Goal: Task Accomplishment & Management: Use online tool/utility

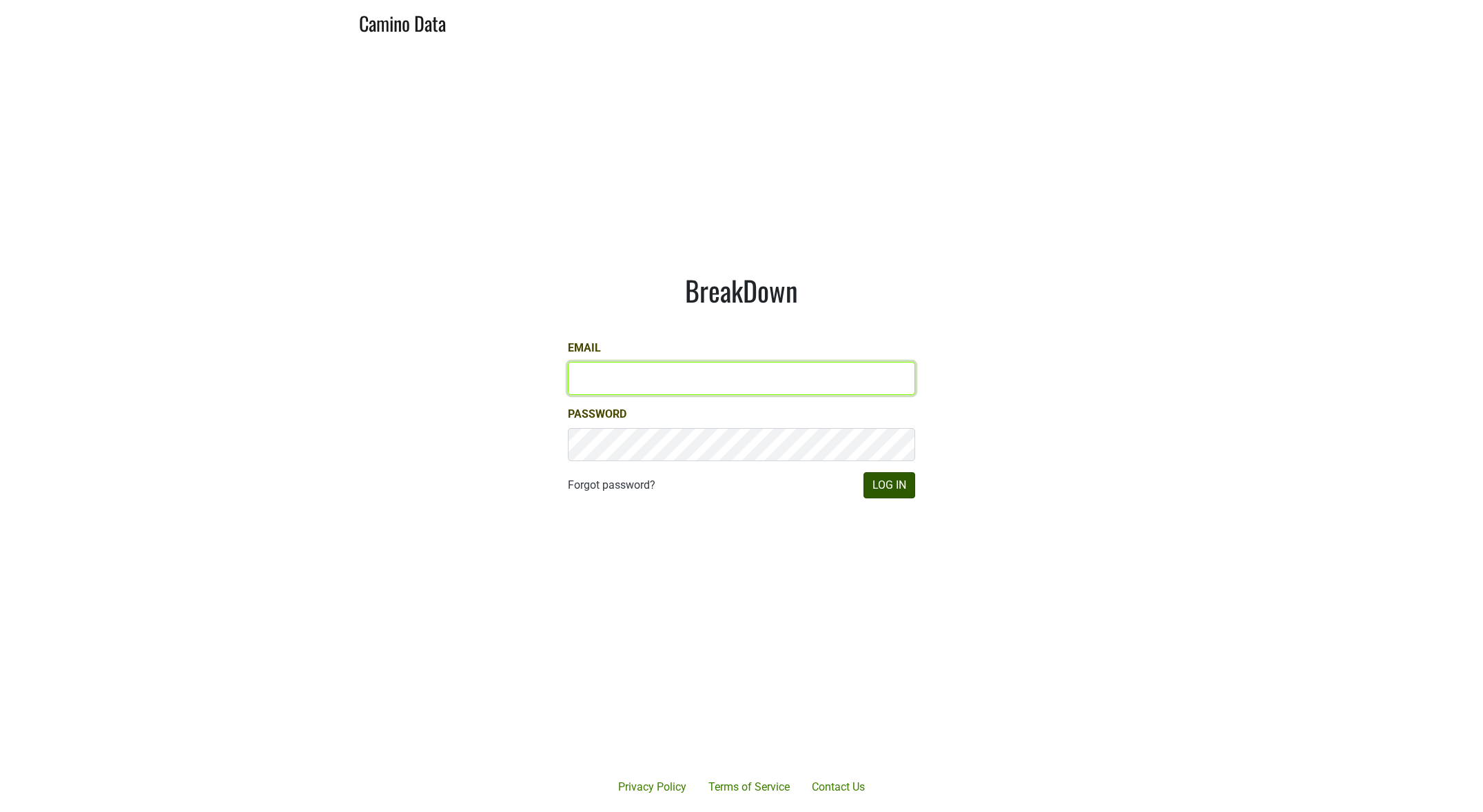
type input "[EMAIL_ADDRESS][DOMAIN_NAME]"
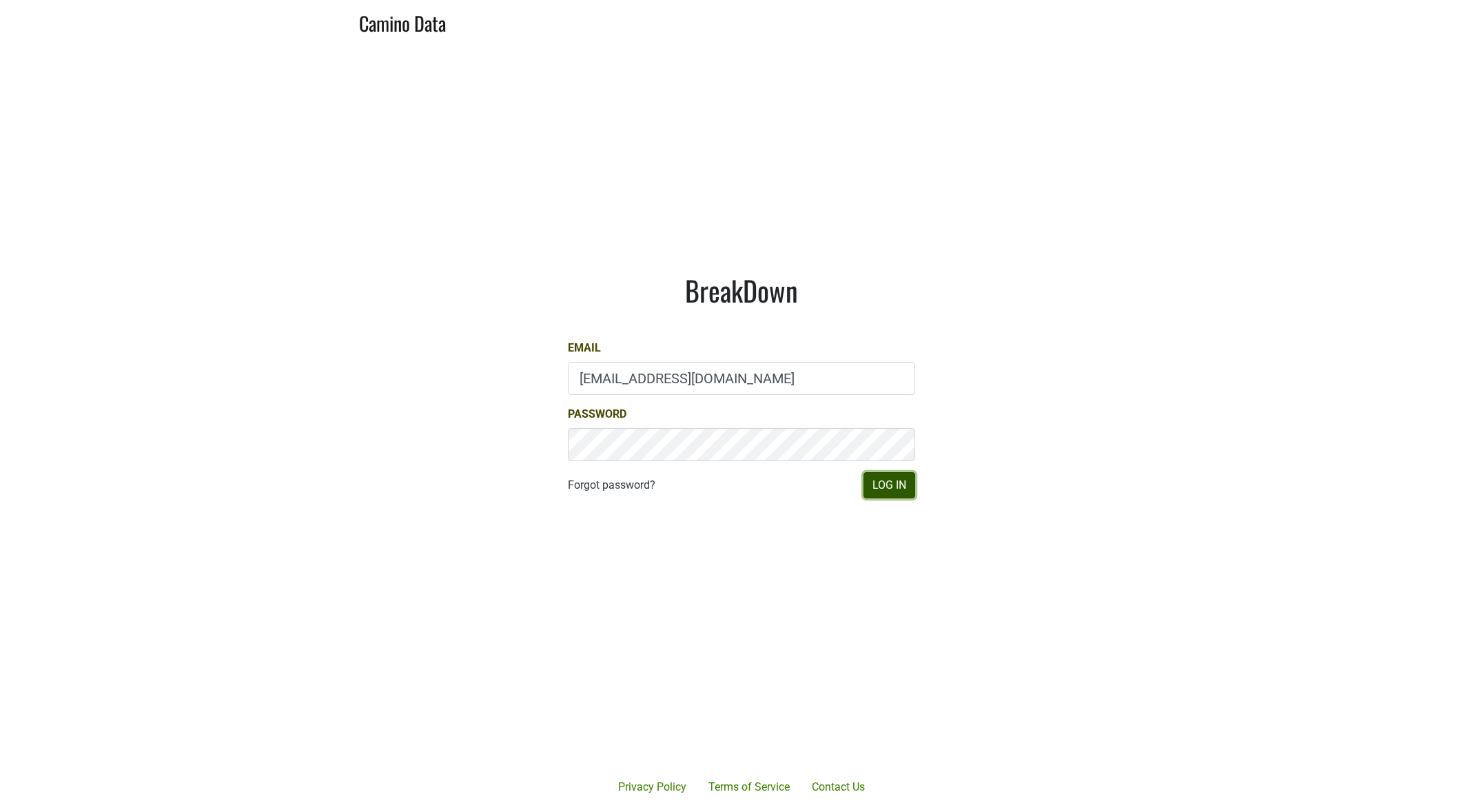
click at [888, 485] on button "Log In" at bounding box center [890, 484] width 52 height 26
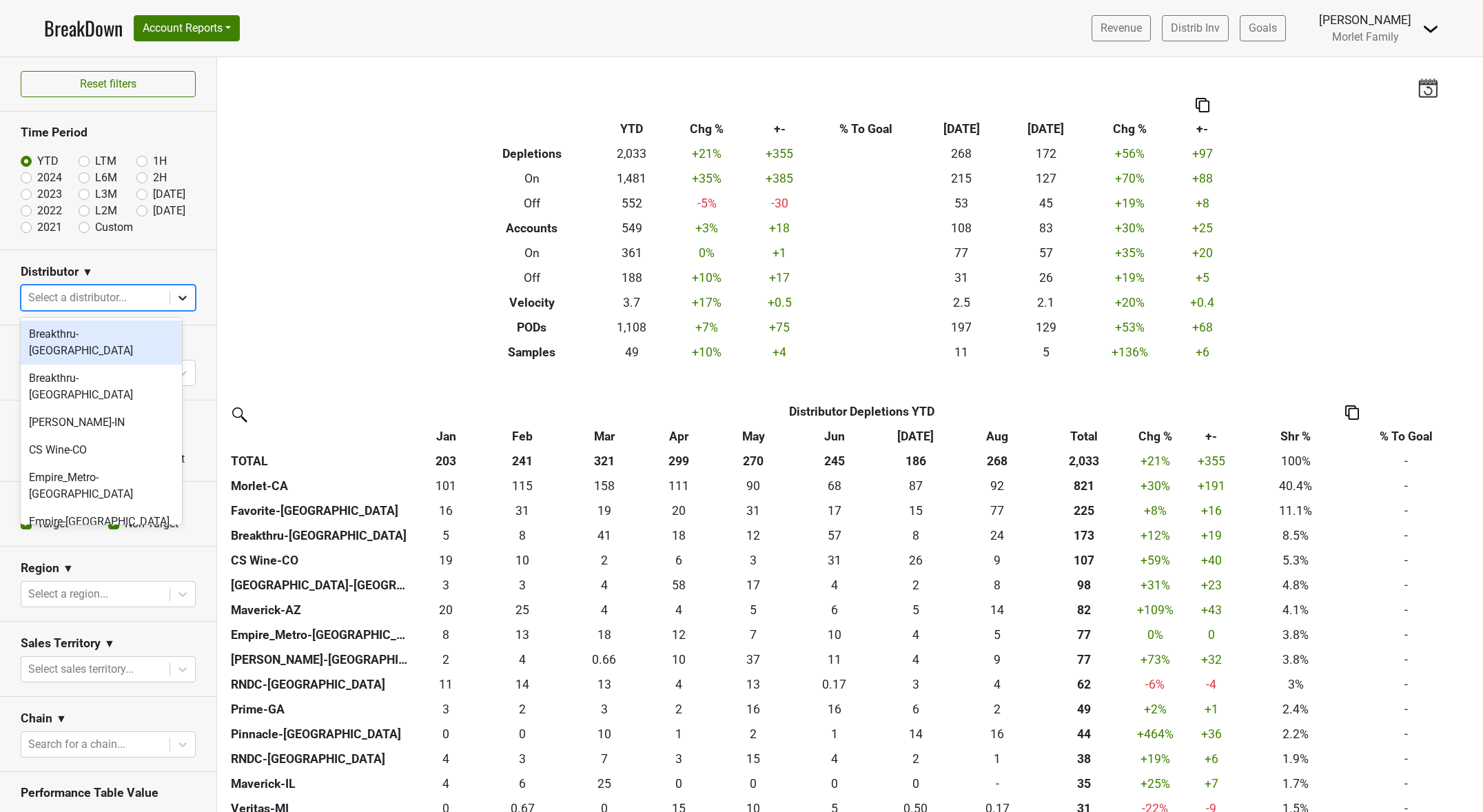
click at [176, 302] on icon at bounding box center [182, 297] width 14 height 14
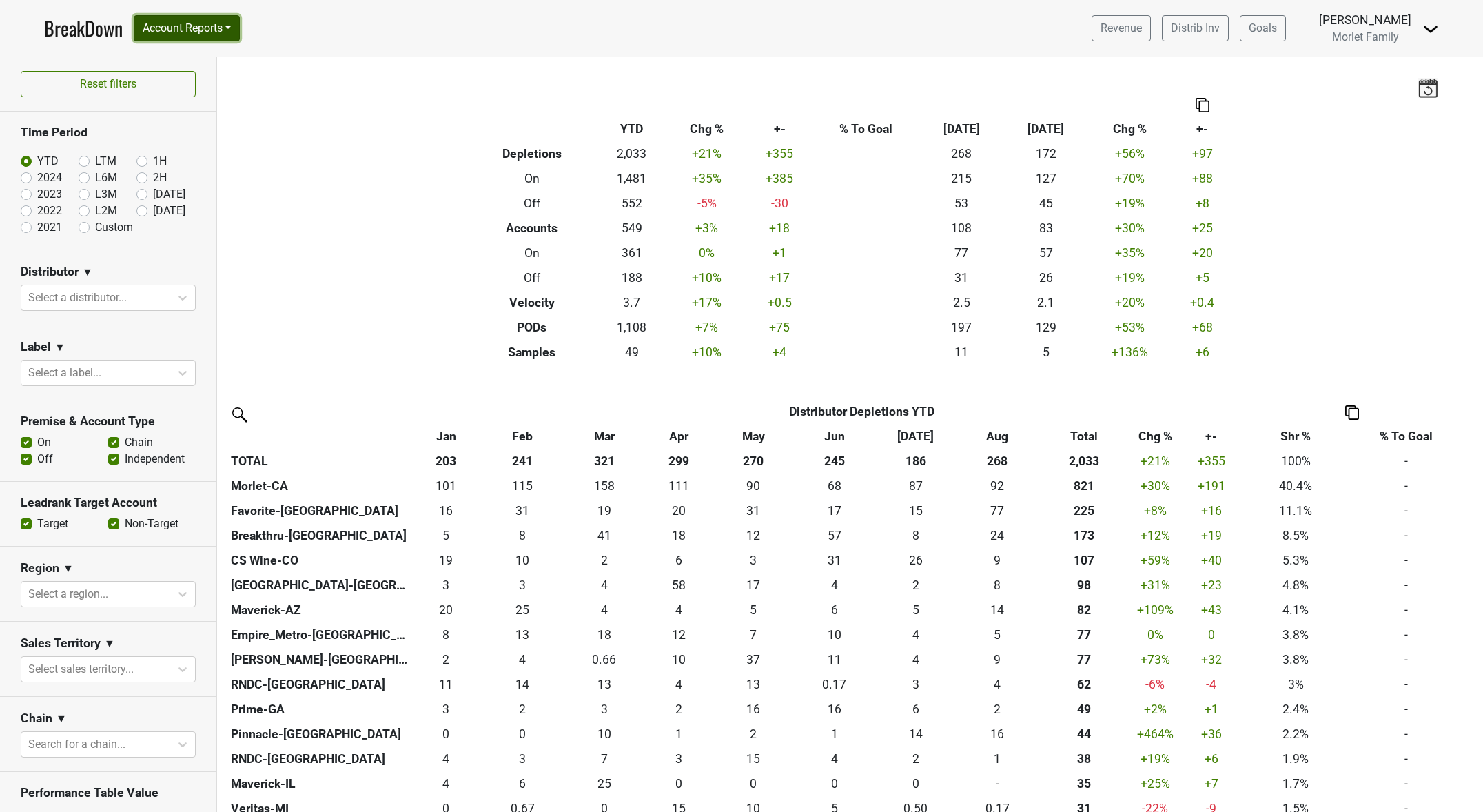
click at [208, 25] on button "Account Reports" at bounding box center [187, 27] width 107 height 26
click at [208, 59] on link "SuperRanker" at bounding box center [195, 60] width 122 height 22
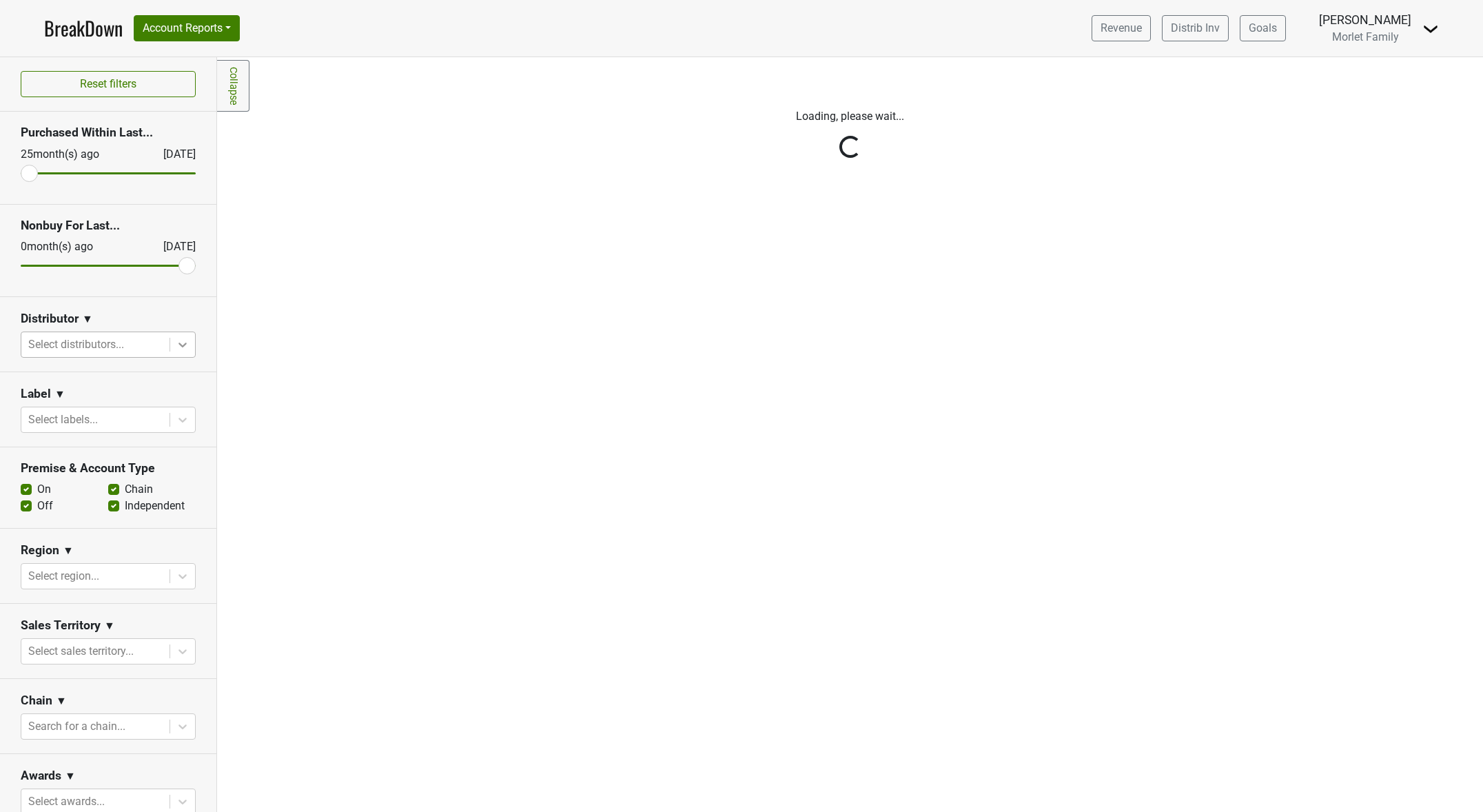
click at [176, 351] on icon at bounding box center [182, 344] width 14 height 14
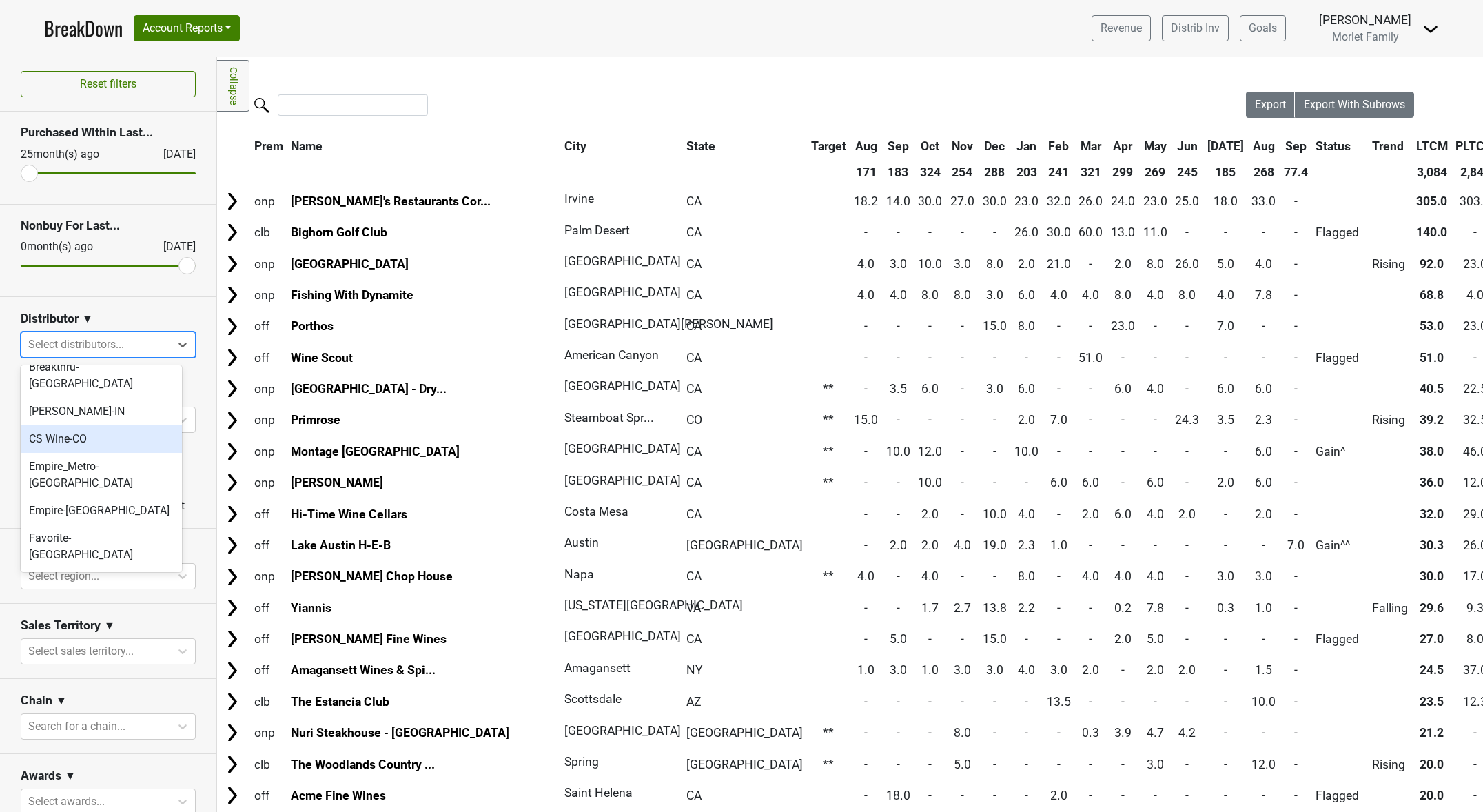
scroll to position [92, 0]
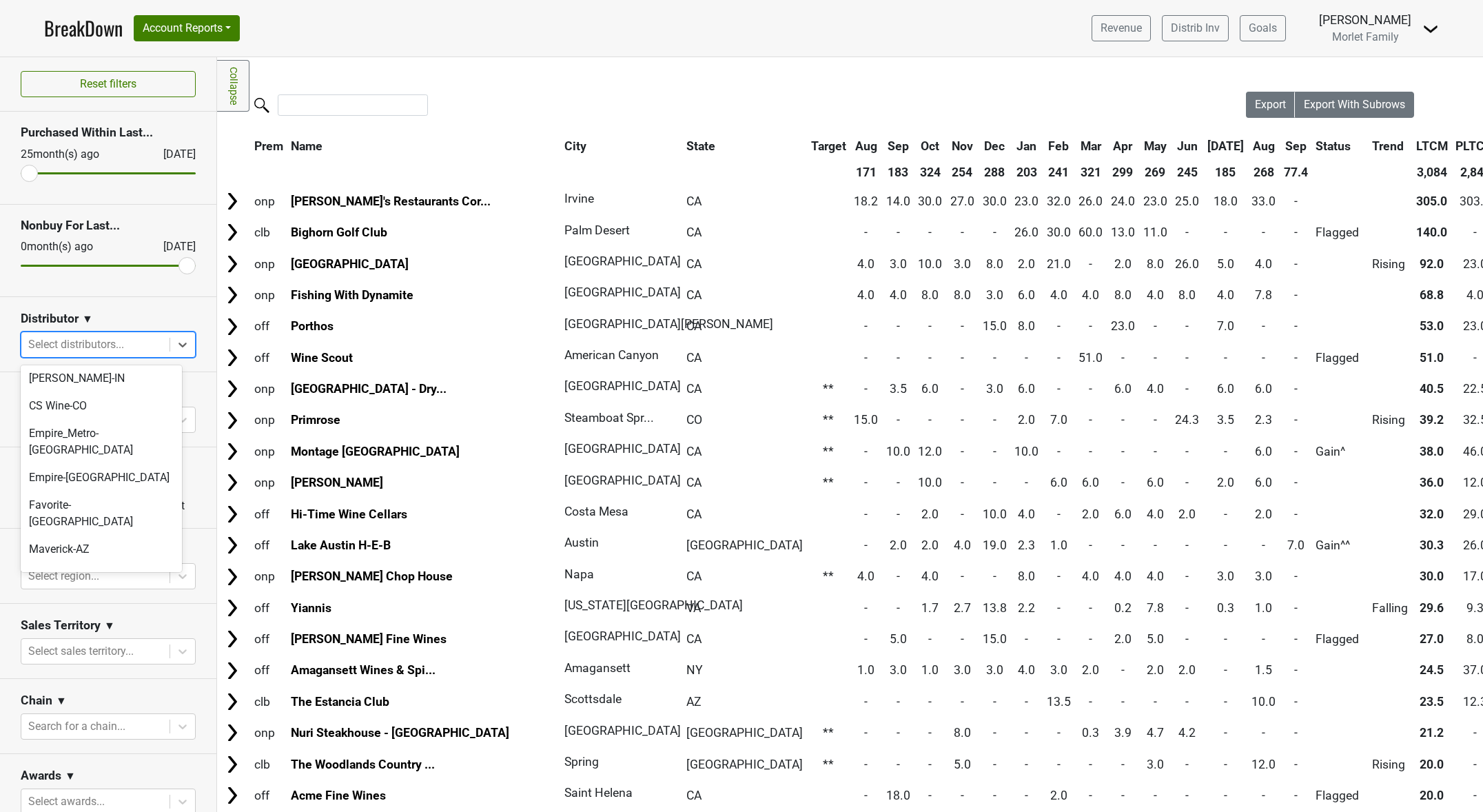
click at [99, 635] on div "Morlet-CA" at bounding box center [102, 648] width 161 height 27
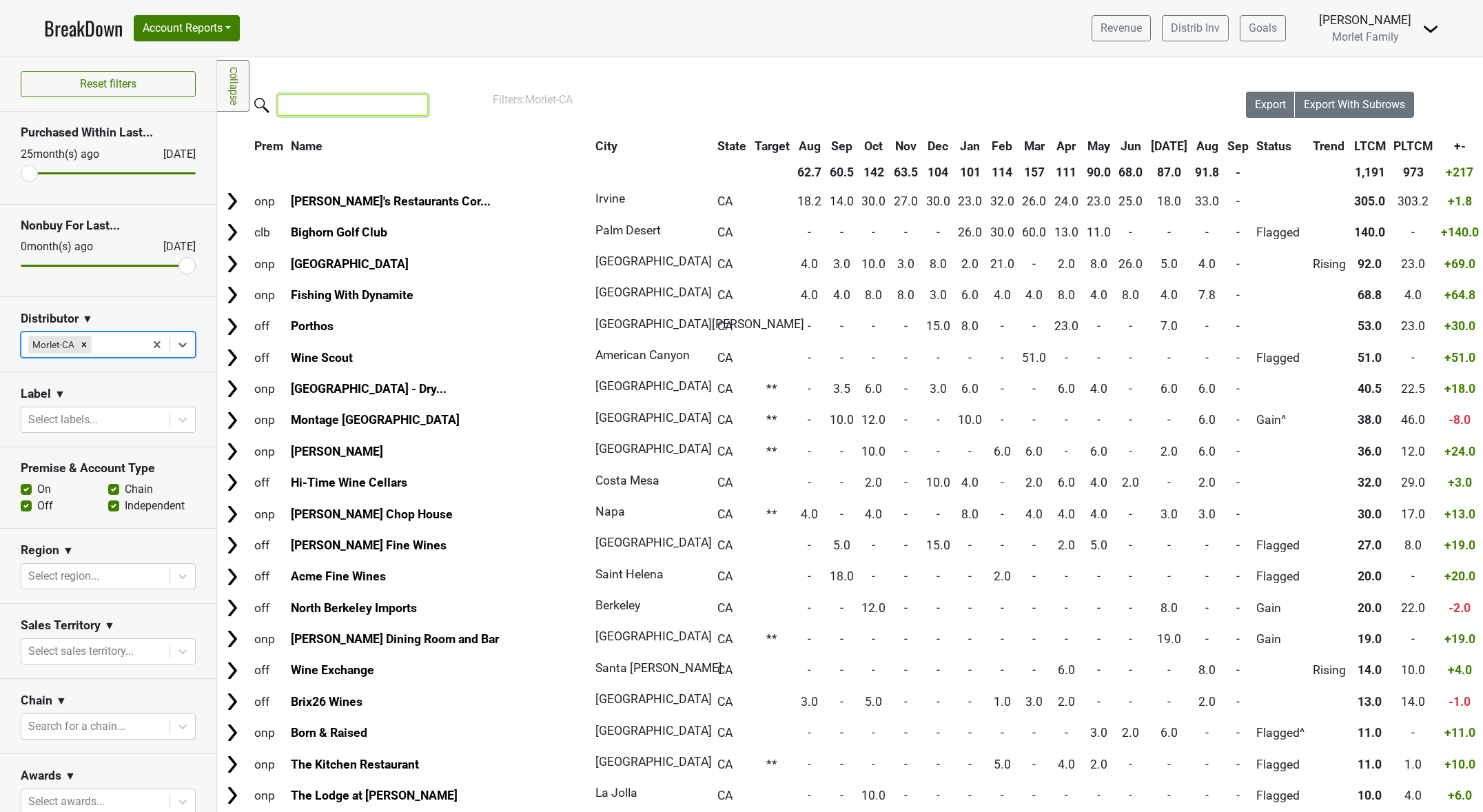
click at [372, 99] on input "search" at bounding box center [353, 105] width 151 height 22
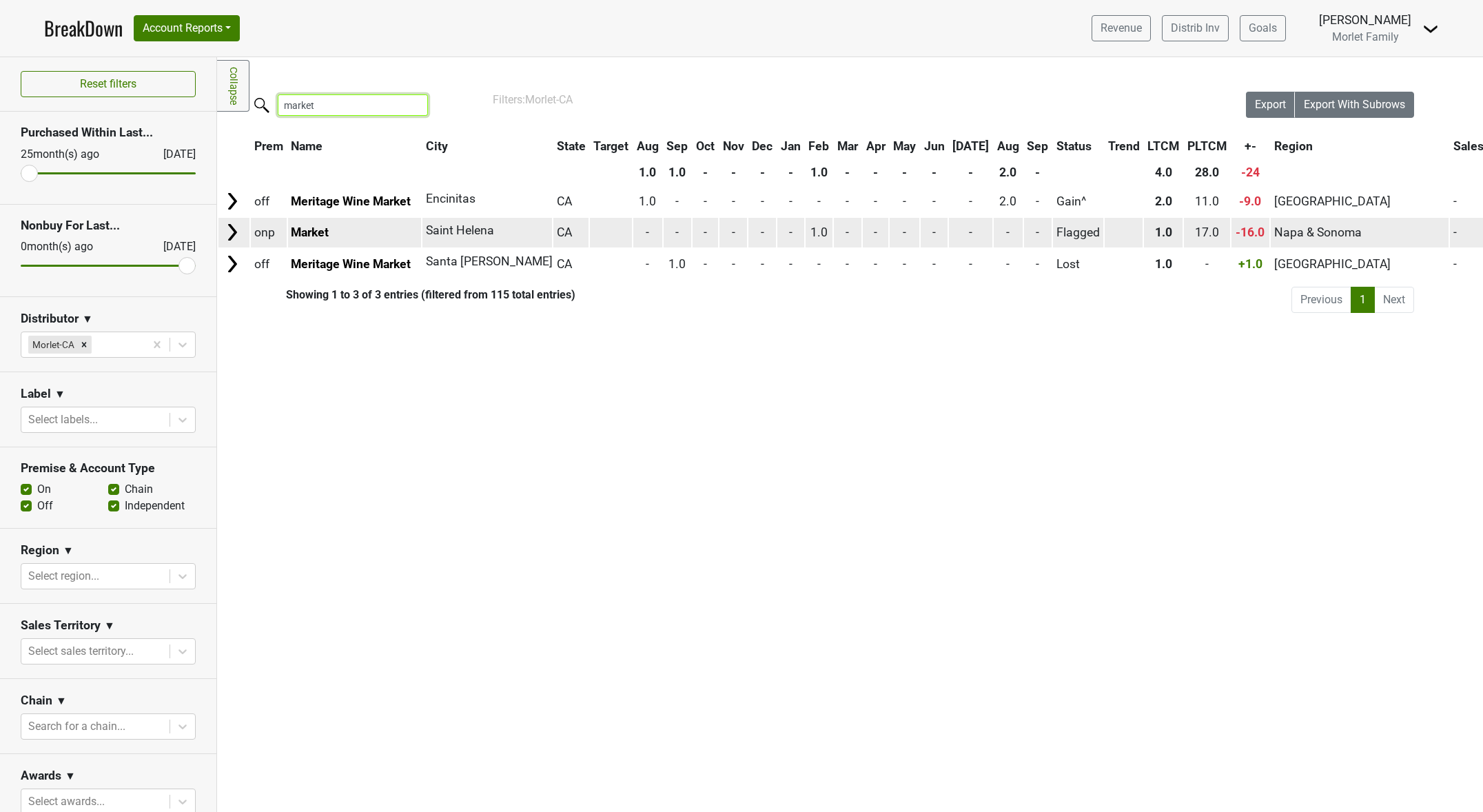
type input "market"
click at [231, 230] on img at bounding box center [232, 232] width 21 height 21
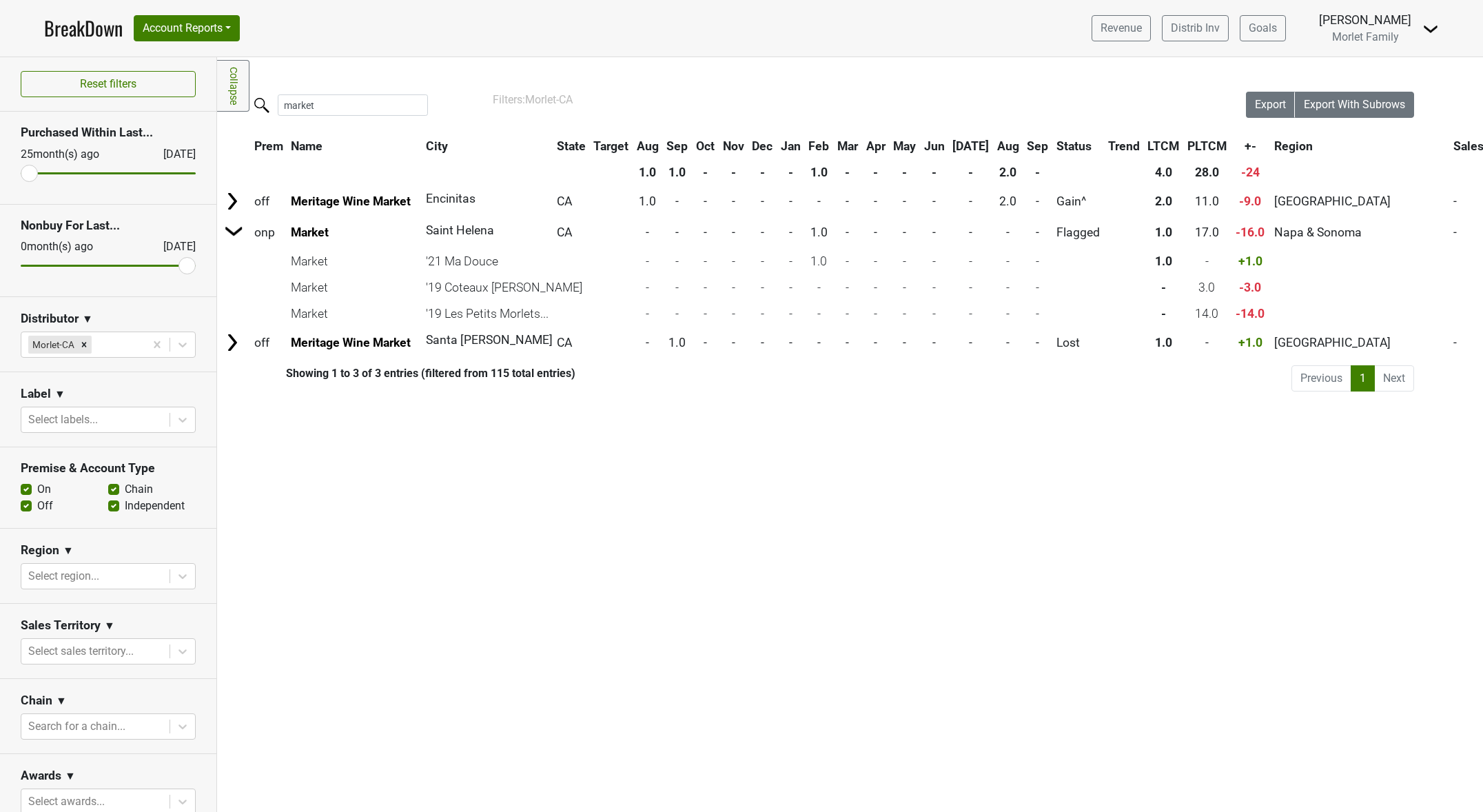
click at [1349, 707] on div "Filters Collapse Loading, please wait... Please wait, your file is being downlo…" at bounding box center [850, 434] width 1266 height 755
